Goal: Find specific page/section: Find specific page/section

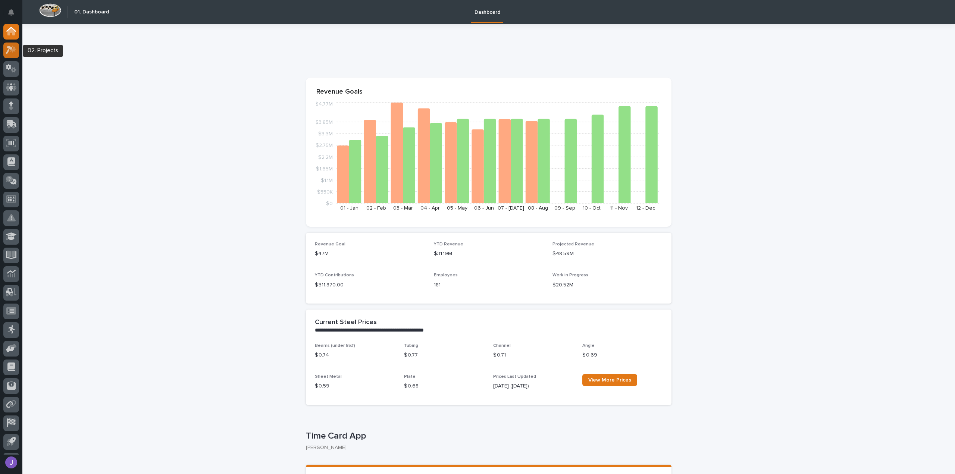
click at [10, 49] on icon at bounding box center [9, 50] width 7 height 8
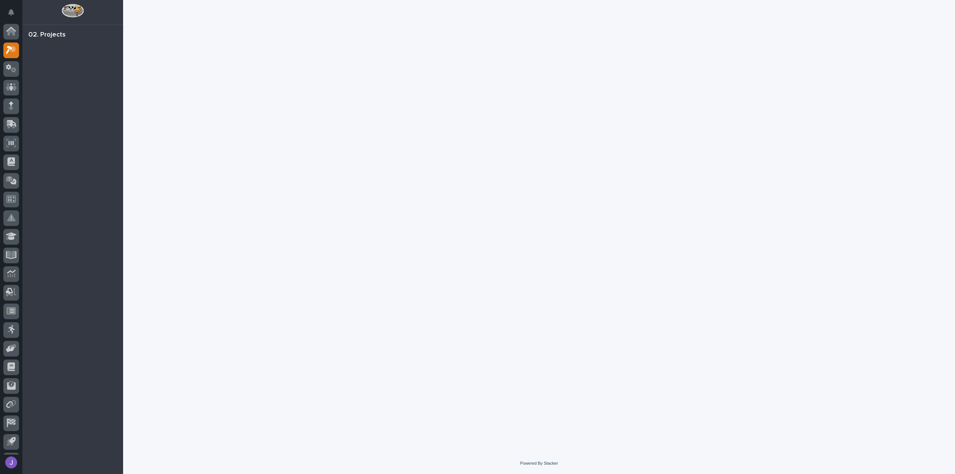
scroll to position [16, 0]
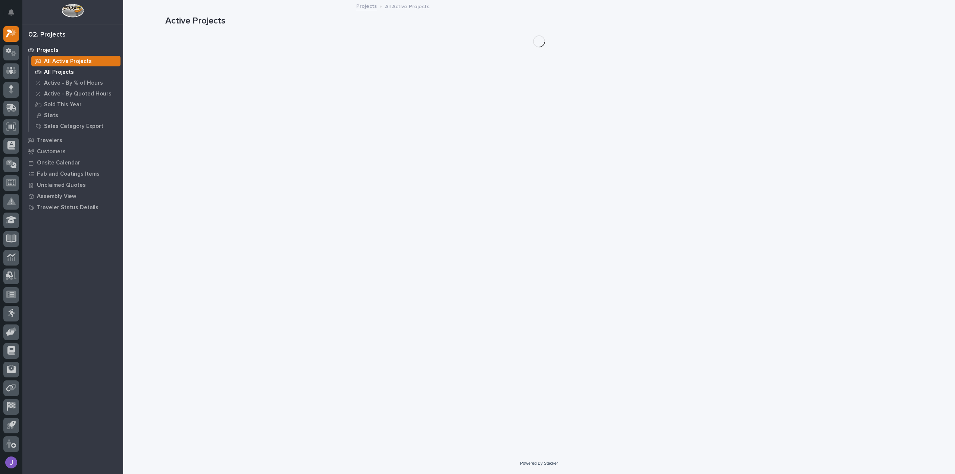
click at [70, 74] on p "All Projects" at bounding box center [59, 72] width 30 height 7
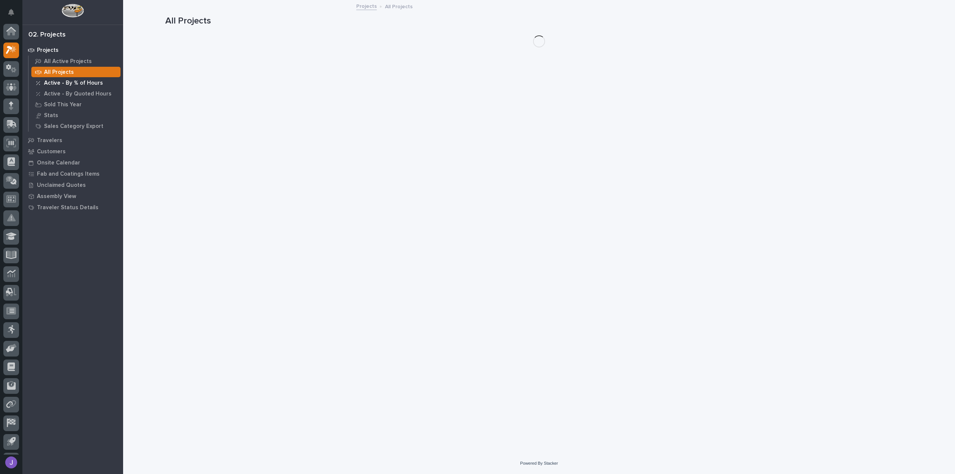
scroll to position [16, 0]
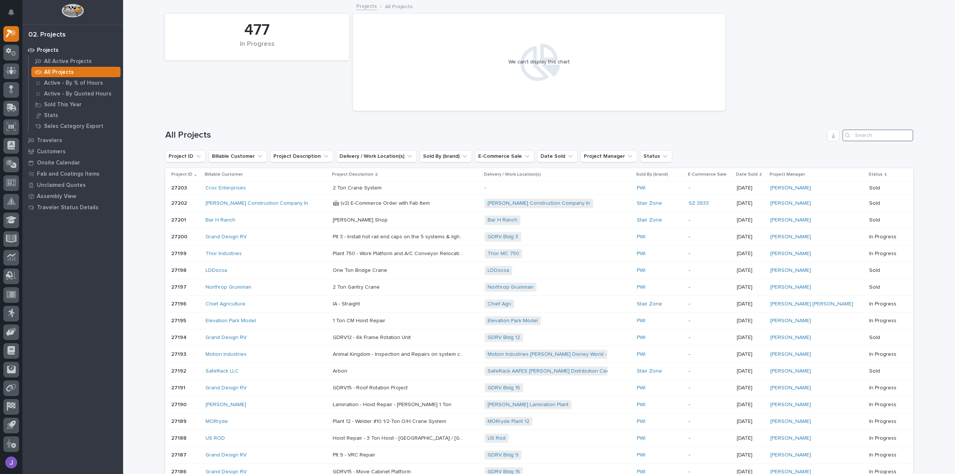
click at [872, 136] on input "Search" at bounding box center [877, 135] width 71 height 12
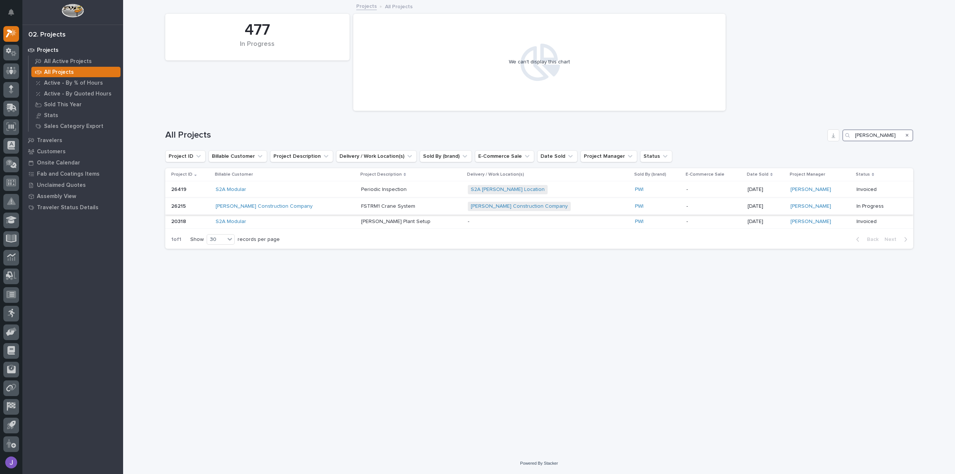
type input "[PERSON_NAME]"
click at [264, 210] on div "[PERSON_NAME] Construction Company" at bounding box center [285, 206] width 139 height 12
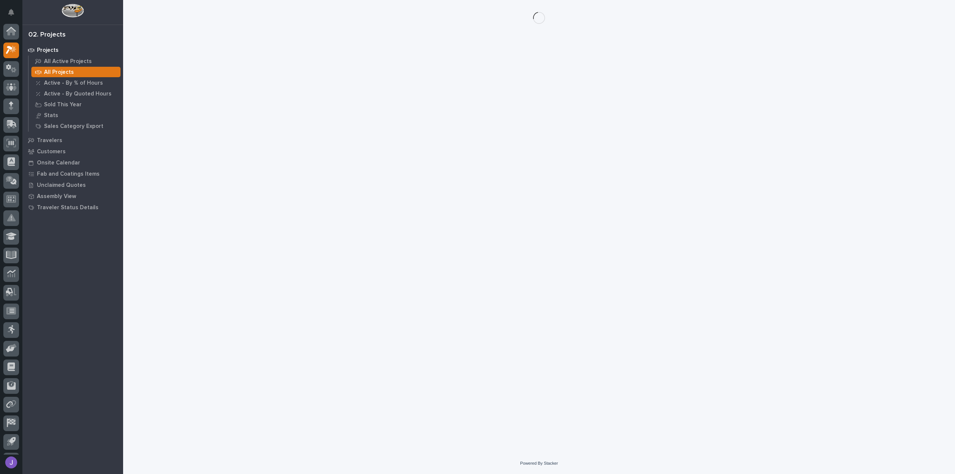
scroll to position [16, 0]
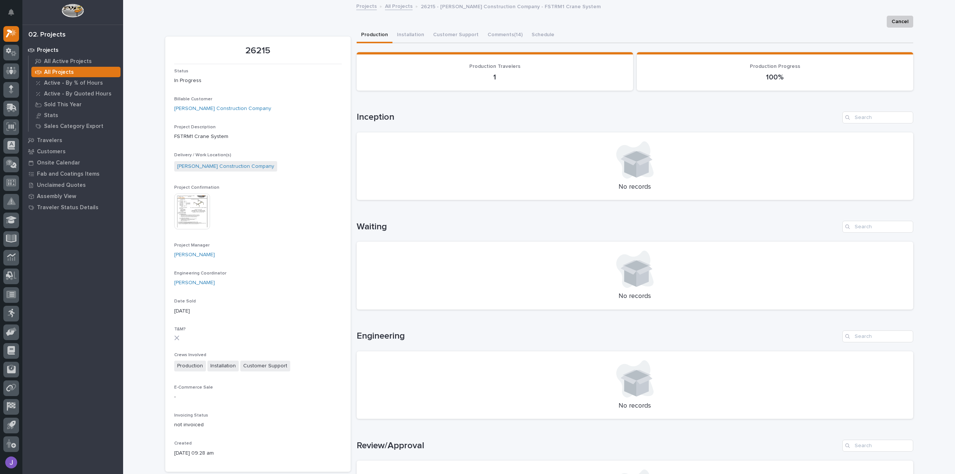
drag, startPoint x: 179, startPoint y: 215, endPoint x: 192, endPoint y: 215, distance: 13.4
click at [179, 215] on img at bounding box center [192, 212] width 36 height 36
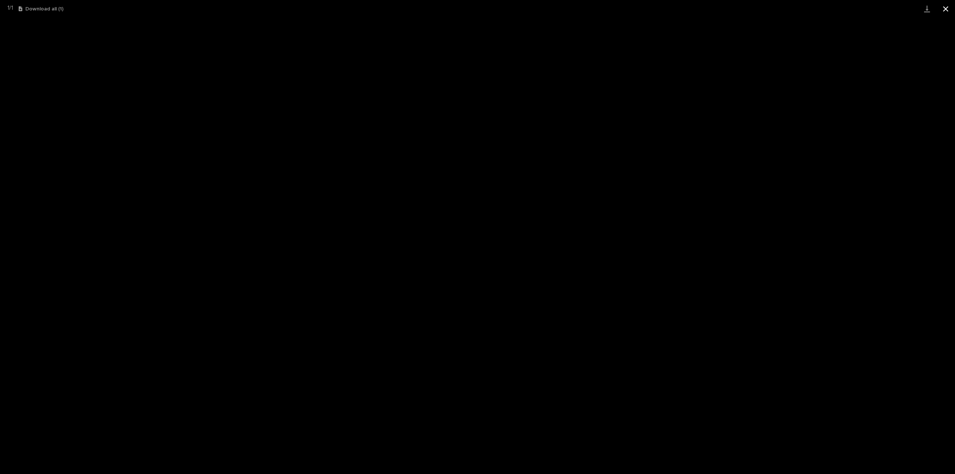
drag, startPoint x: 944, startPoint y: 9, endPoint x: 935, endPoint y: 13, distance: 10.3
click at [944, 9] on button "Close gallery" at bounding box center [945, 9] width 19 height 18
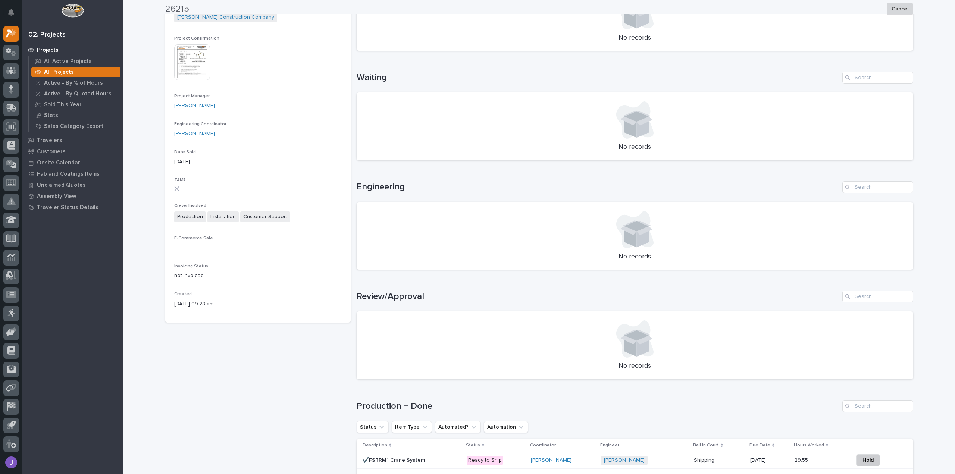
scroll to position [289, 0]
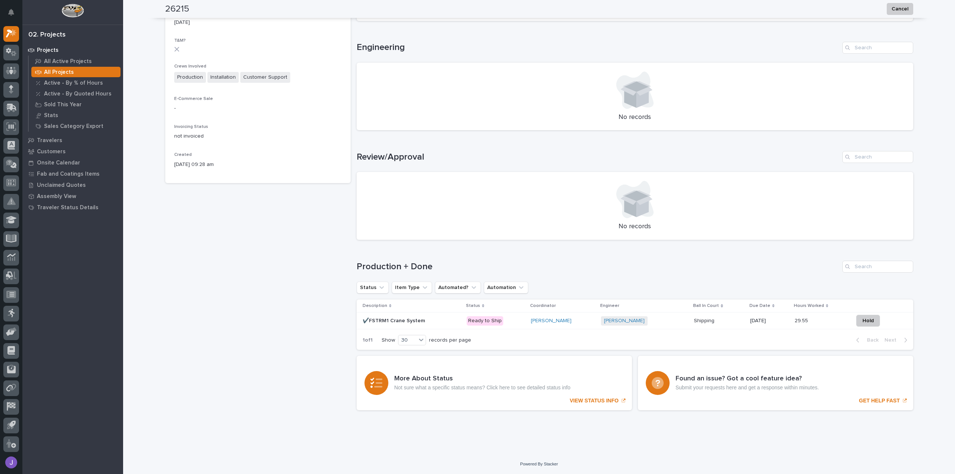
click at [419, 321] on p "✔️FSTRM1 Crane System" at bounding box center [395, 320] width 64 height 8
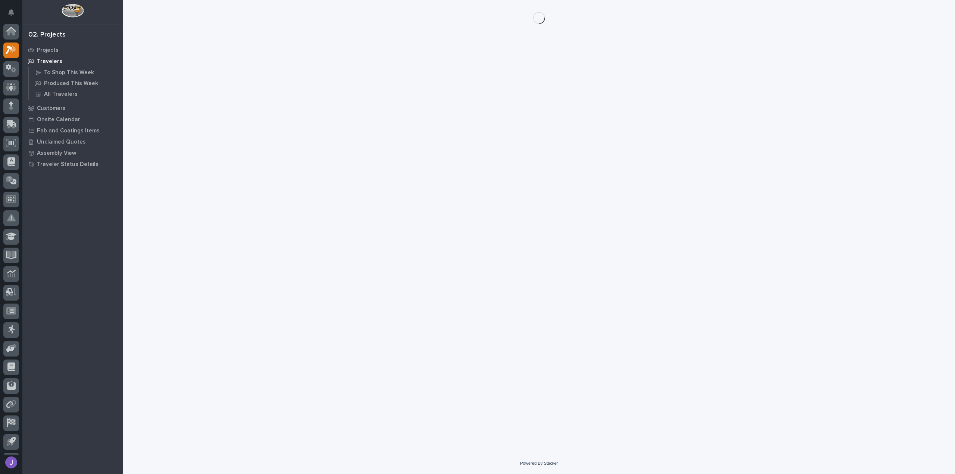
scroll to position [16, 0]
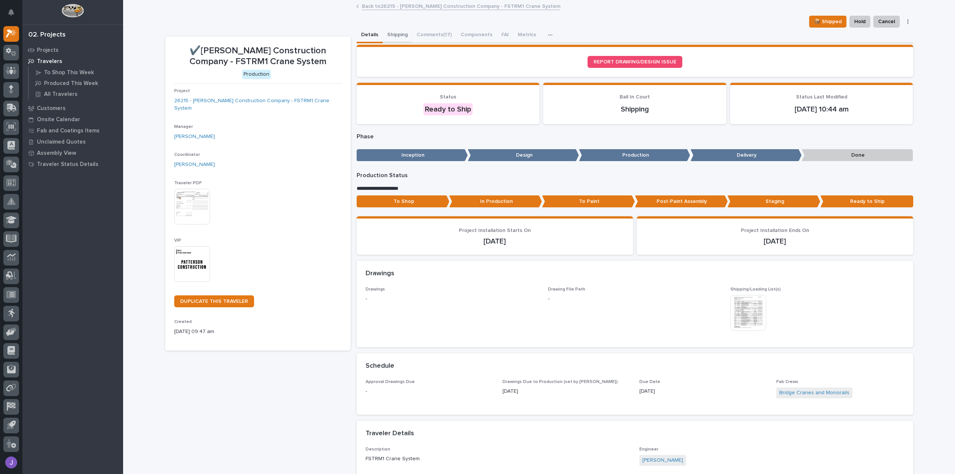
click at [392, 30] on button "Shipping" at bounding box center [397, 36] width 29 height 16
